Goal: Task Accomplishment & Management: Manage account settings

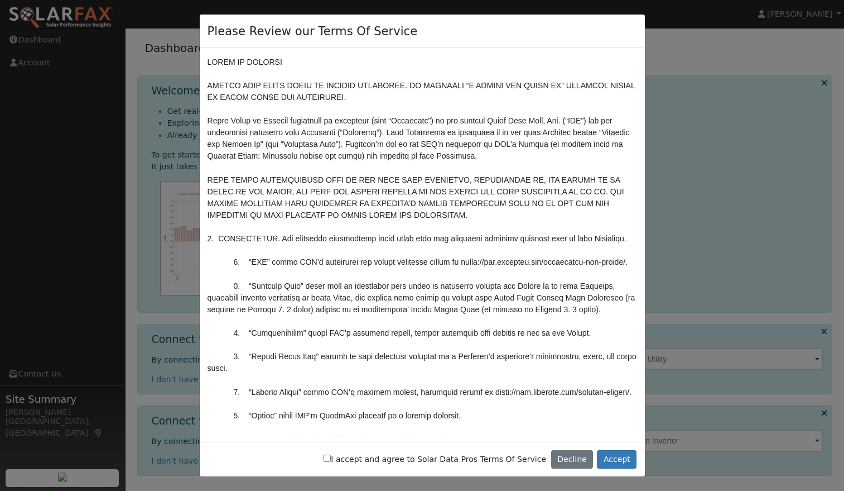
click at [331, 459] on input "I accept and agree to Solar Data Pros Terms Of Service" at bounding box center [327, 457] width 7 height 7
checkbox input "true"
click at [621, 457] on button "Accept" at bounding box center [617, 459] width 40 height 19
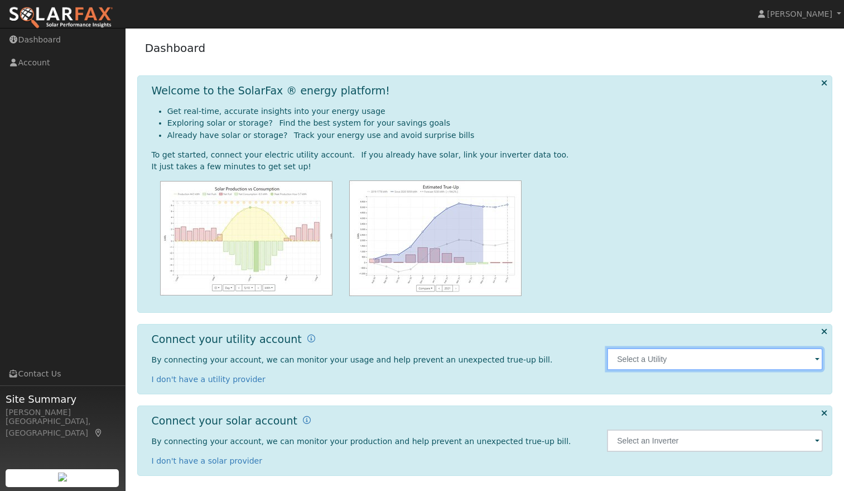
click at [732, 363] on input "text" at bounding box center [715, 359] width 216 height 22
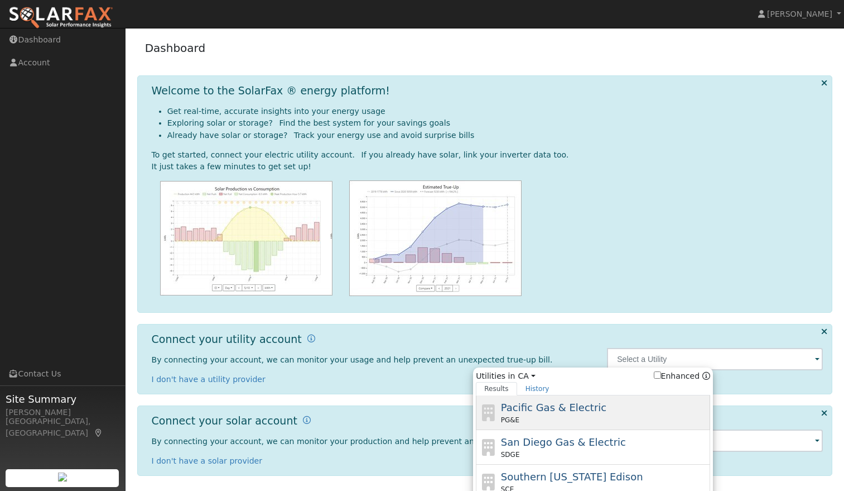
click at [557, 410] on span "Pacific Gas & Electric" at bounding box center [553, 407] width 105 height 12
type input "PG&E"
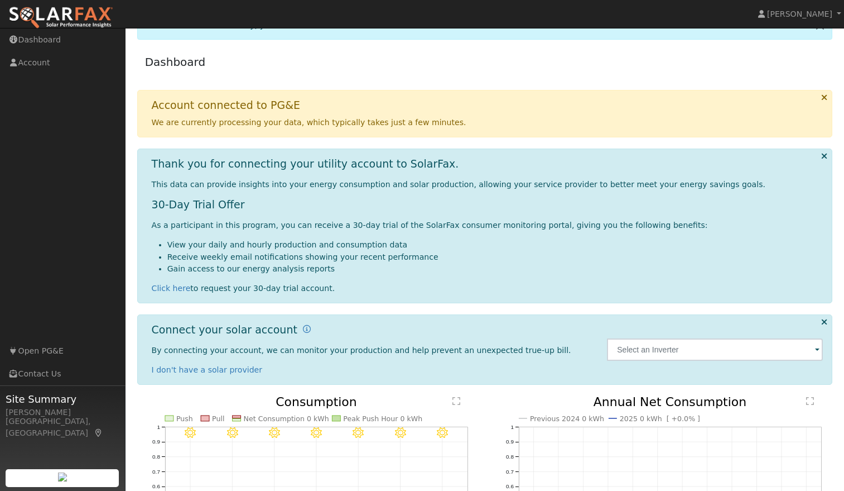
scroll to position [32, 0]
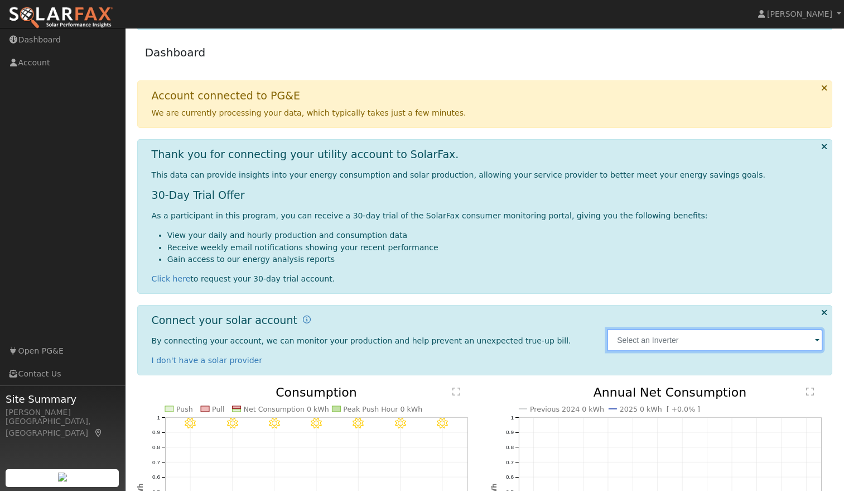
click at [634, 344] on input "text" at bounding box center [715, 340] width 216 height 22
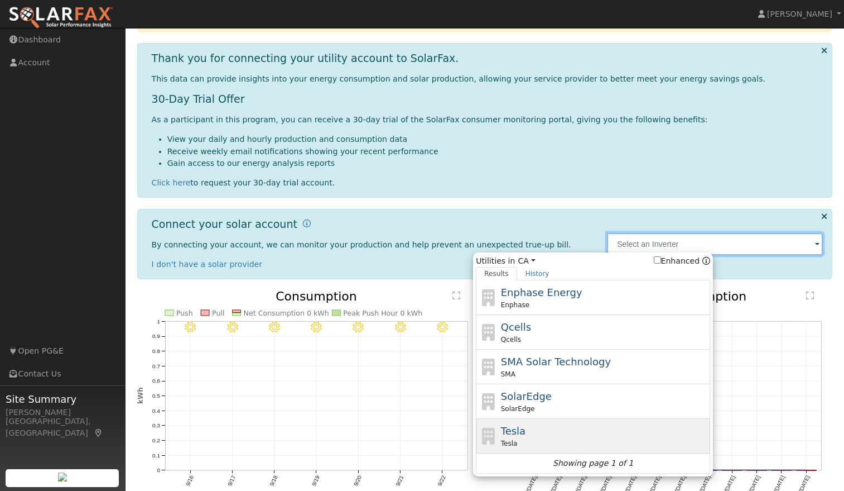
scroll to position [184, 0]
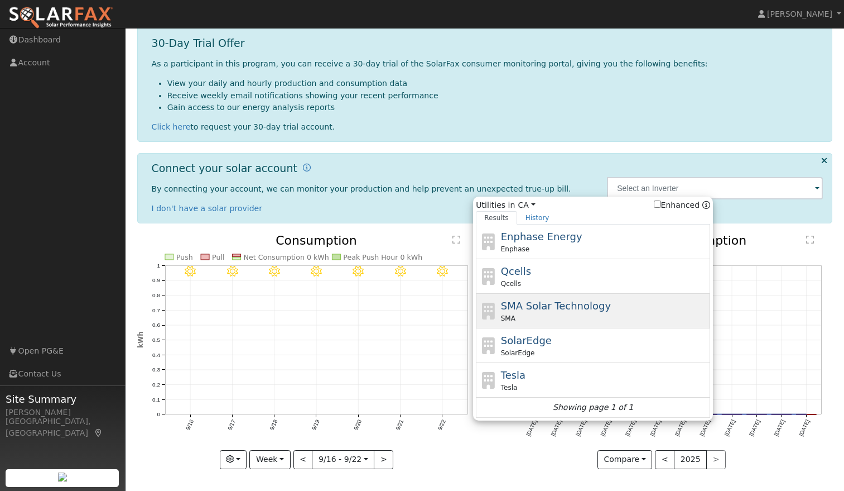
click at [530, 307] on span "SMA Solar Technology" at bounding box center [556, 306] width 110 height 12
type input "SMA"
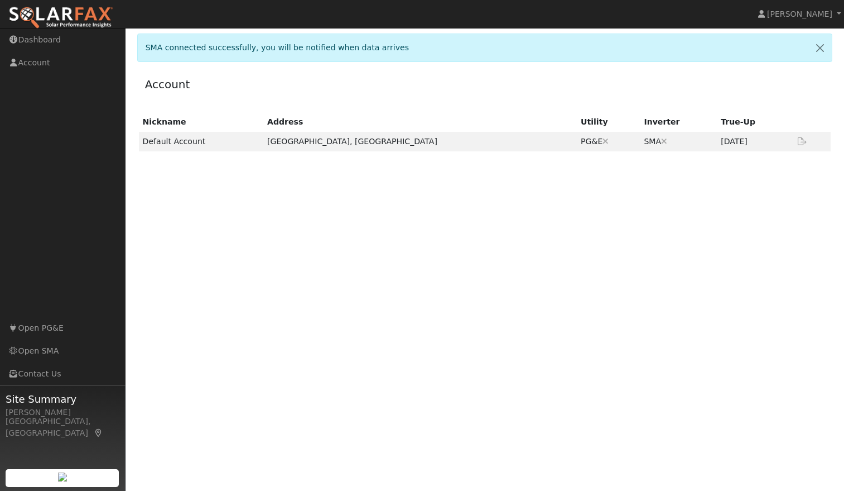
click at [717, 221] on div "Nickname Address Utility Inverter True-Up Default Account [GEOGRAPHIC_DATA], [G…" at bounding box center [485, 259] width 696 height 294
click at [717, 140] on td "[DATE]" at bounding box center [754, 142] width 75 height 20
click at [801, 141] on icon at bounding box center [802, 141] width 10 height 8
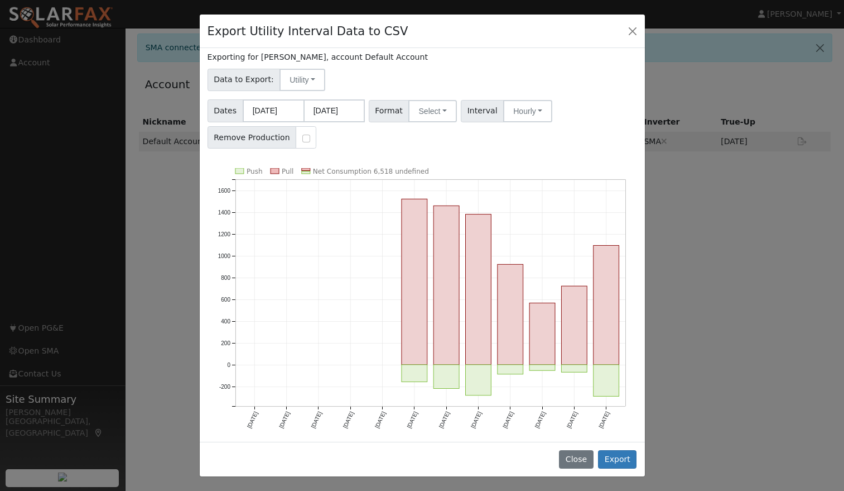
scroll to position [45, 0]
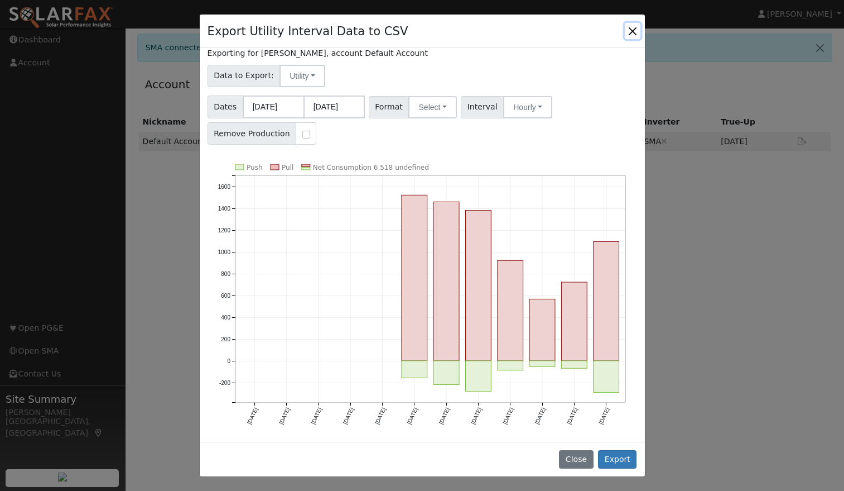
click at [633, 31] on button "Close" at bounding box center [633, 31] width 16 height 16
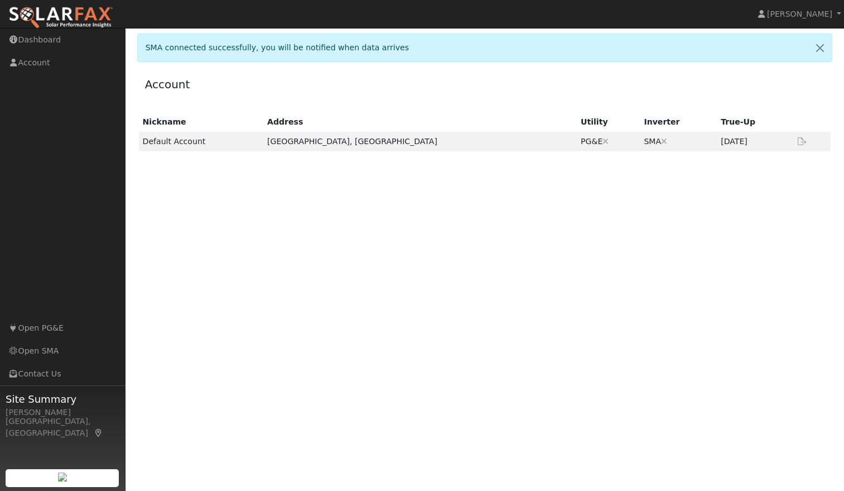
click at [770, 310] on div "Nickname Address Utility Inverter True-Up Default Account [GEOGRAPHIC_DATA], [G…" at bounding box center [485, 259] width 696 height 294
drag, startPoint x: 822, startPoint y: 49, endPoint x: 767, endPoint y: 74, distance: 60.2
click at [821, 49] on link at bounding box center [820, 47] width 23 height 27
